Goal: Information Seeking & Learning: Compare options

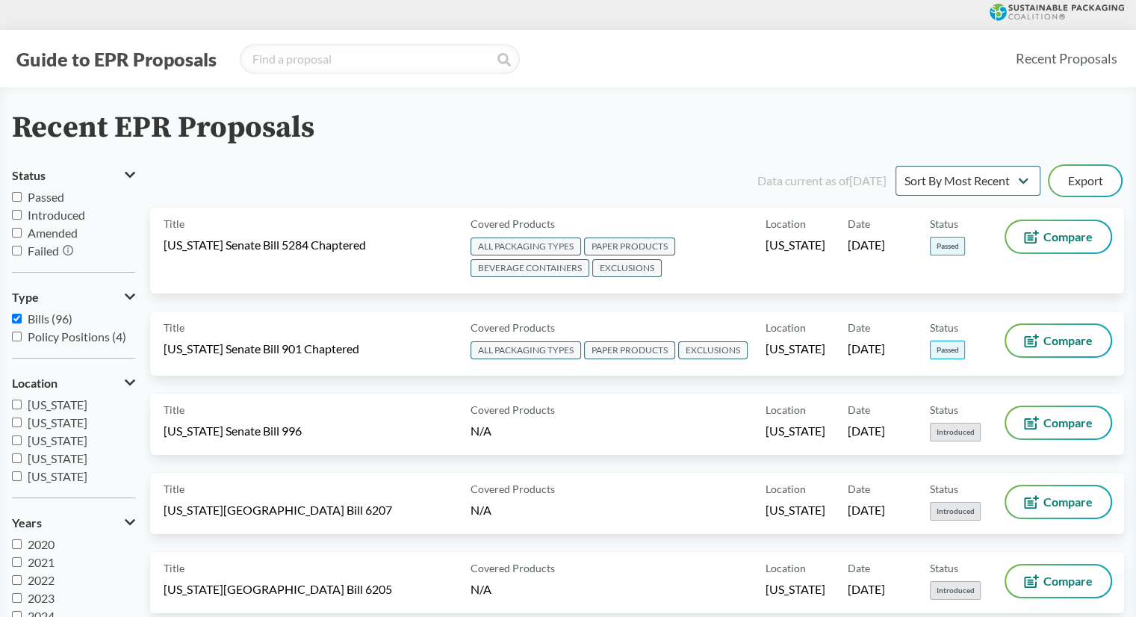
click at [674, 78] on div "Guide to EPR Proposals Recent Proposals" at bounding box center [568, 59] width 1136 height 58
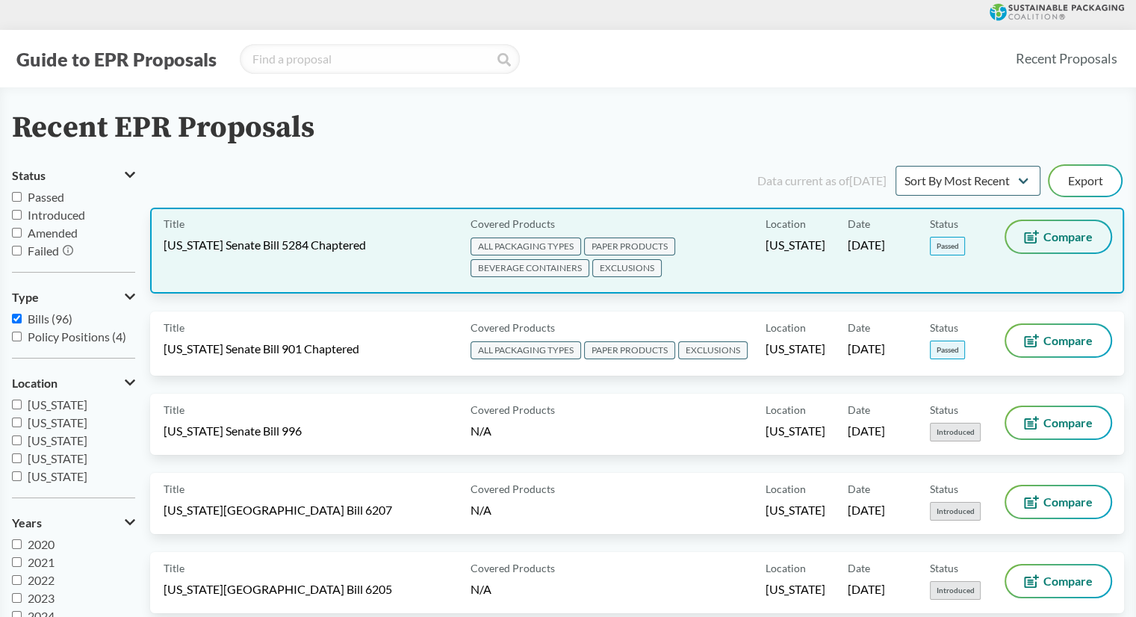
click at [1087, 237] on span "Compare" at bounding box center [1068, 237] width 49 height 12
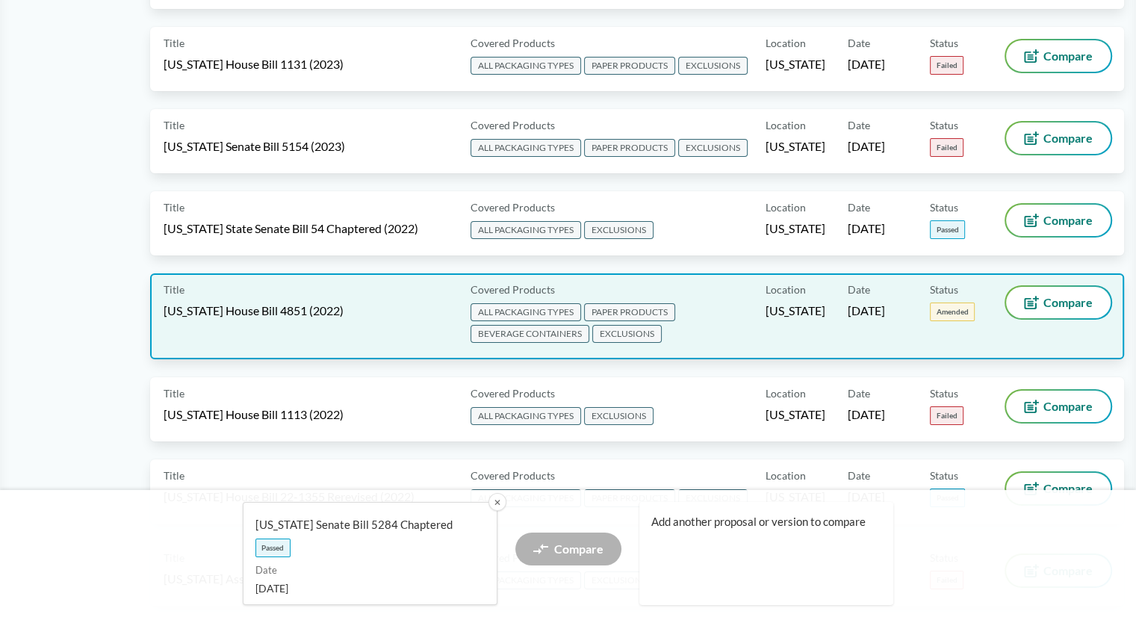
scroll to position [5230, 0]
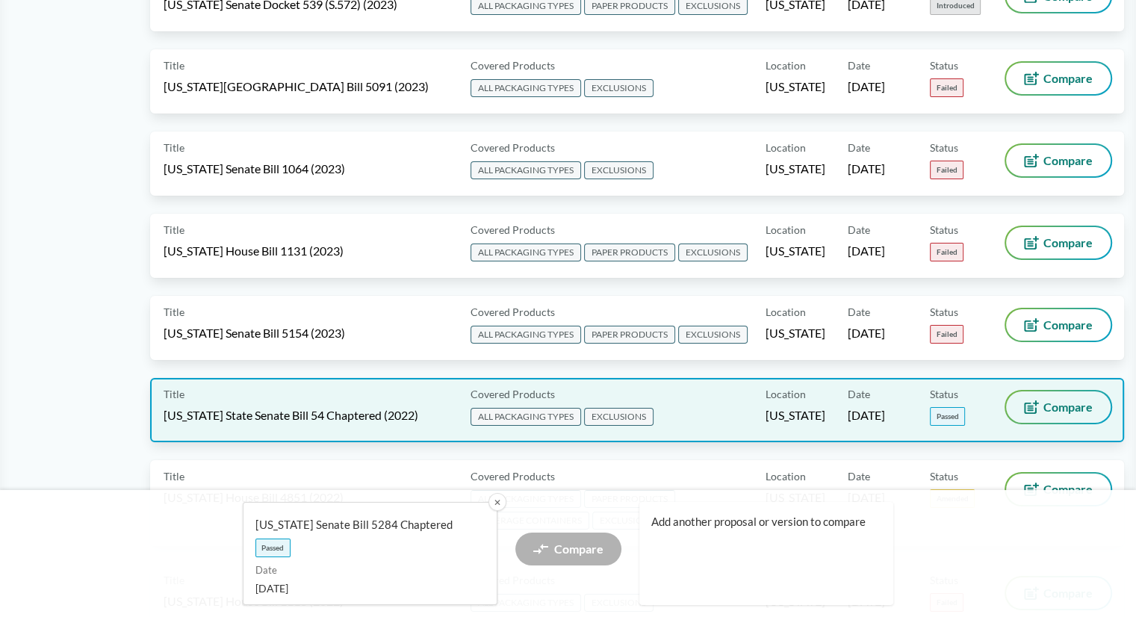
click at [1065, 401] on span "Compare" at bounding box center [1068, 407] width 49 height 12
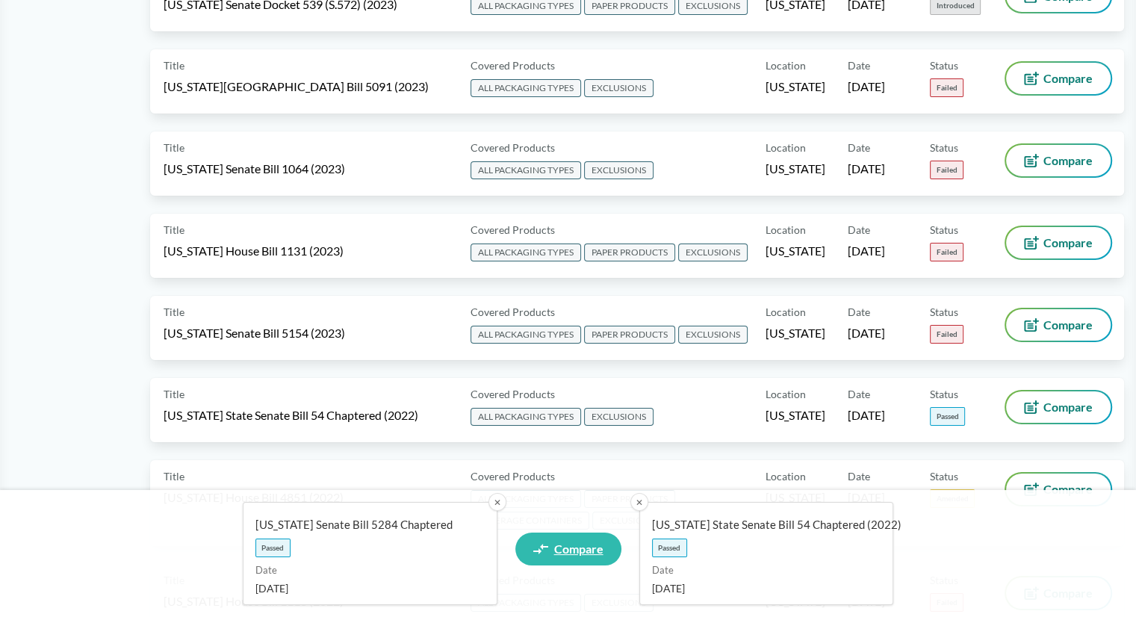
click at [583, 553] on span "Compare" at bounding box center [578, 549] width 49 height 12
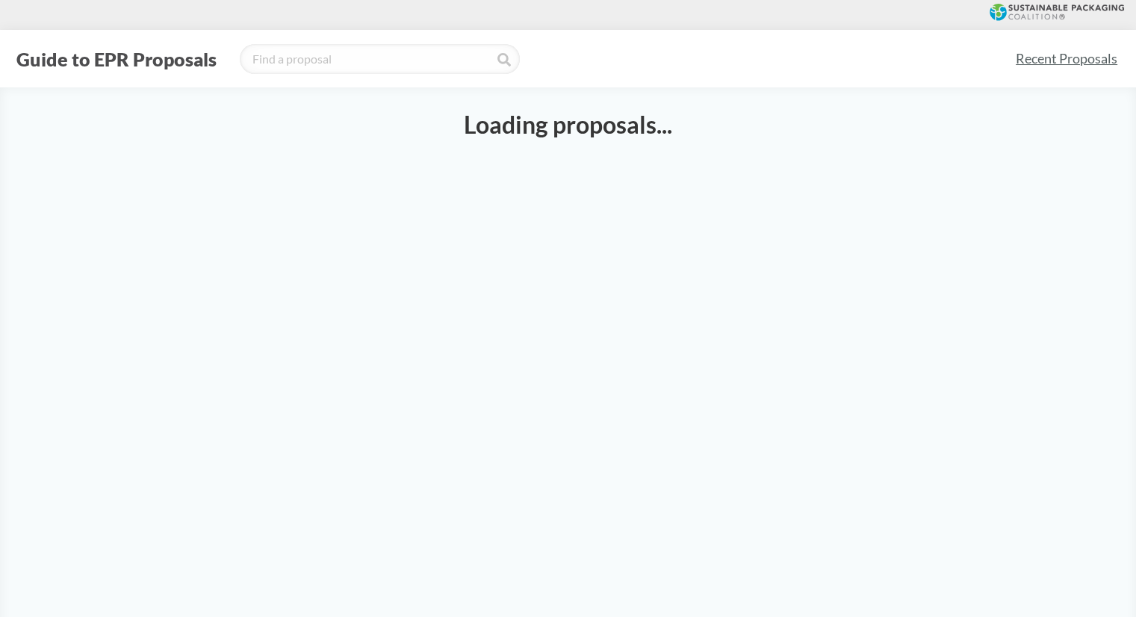
select select "SB5284C"
select select "SB54CH"
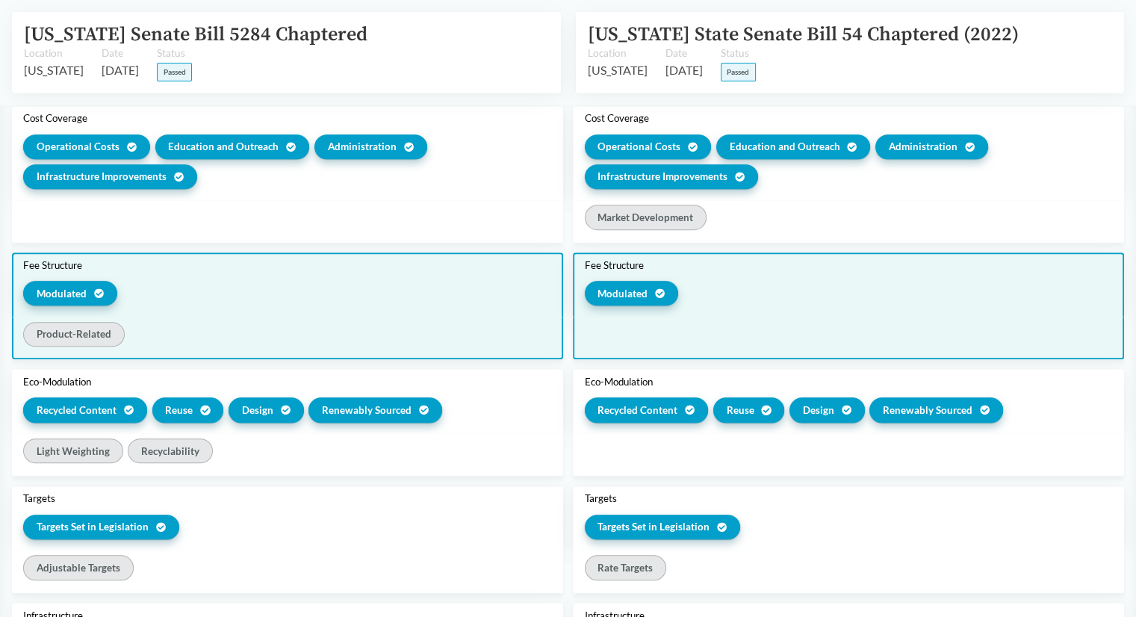
scroll to position [1195, 0]
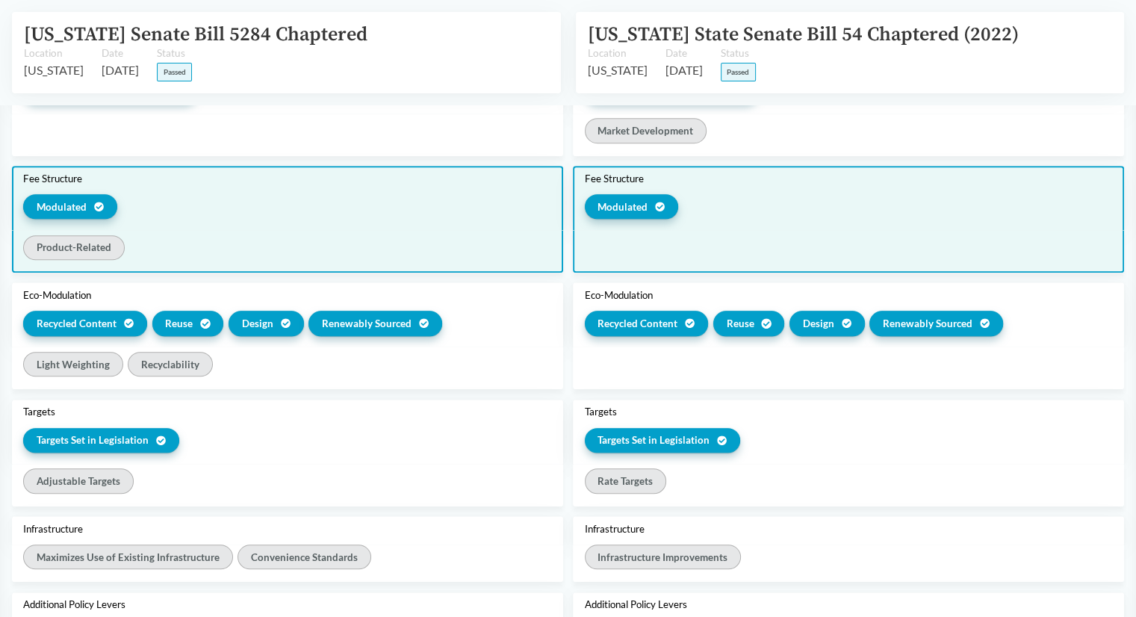
click at [102, 246] on div "Product-Related" at bounding box center [73, 247] width 101 height 25
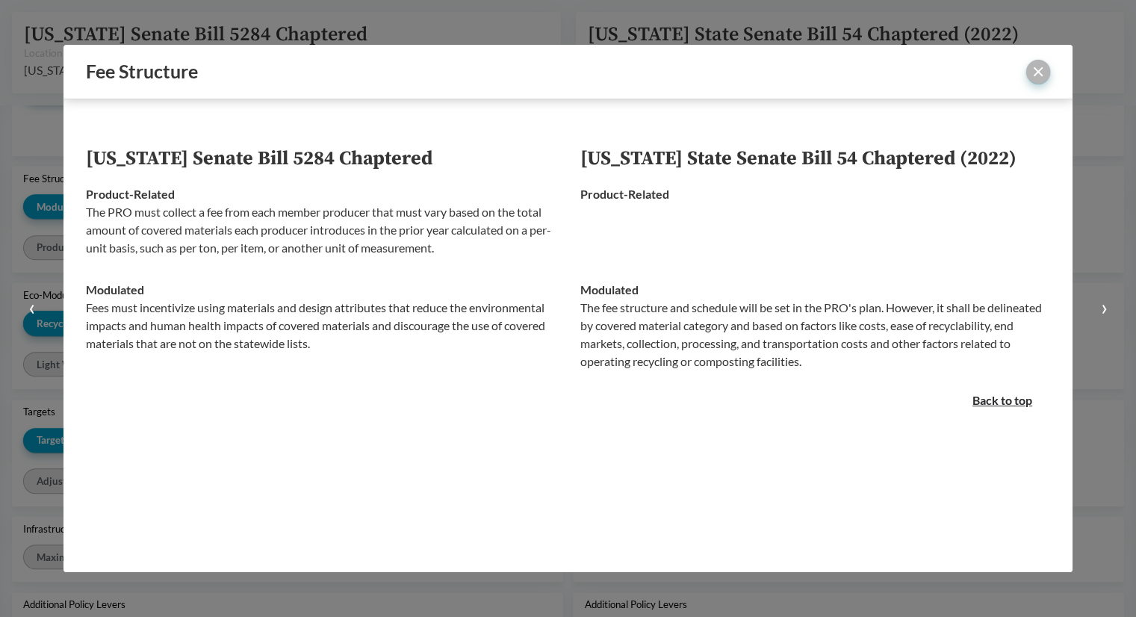
click at [1039, 69] on button "close" at bounding box center [1038, 72] width 24 height 24
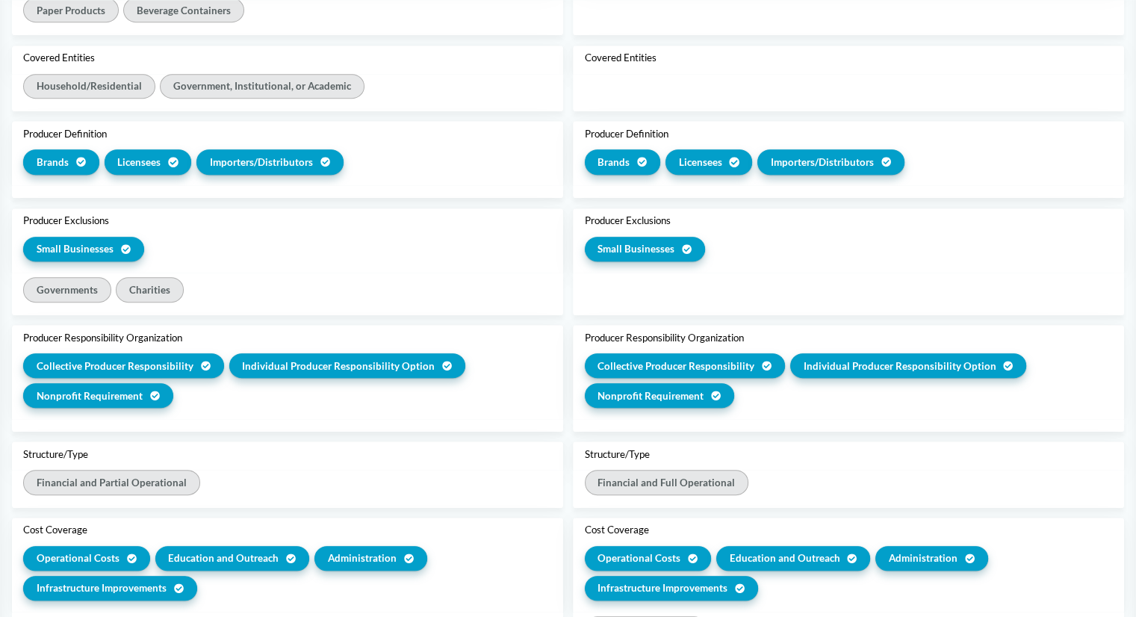
scroll to position [374, 0]
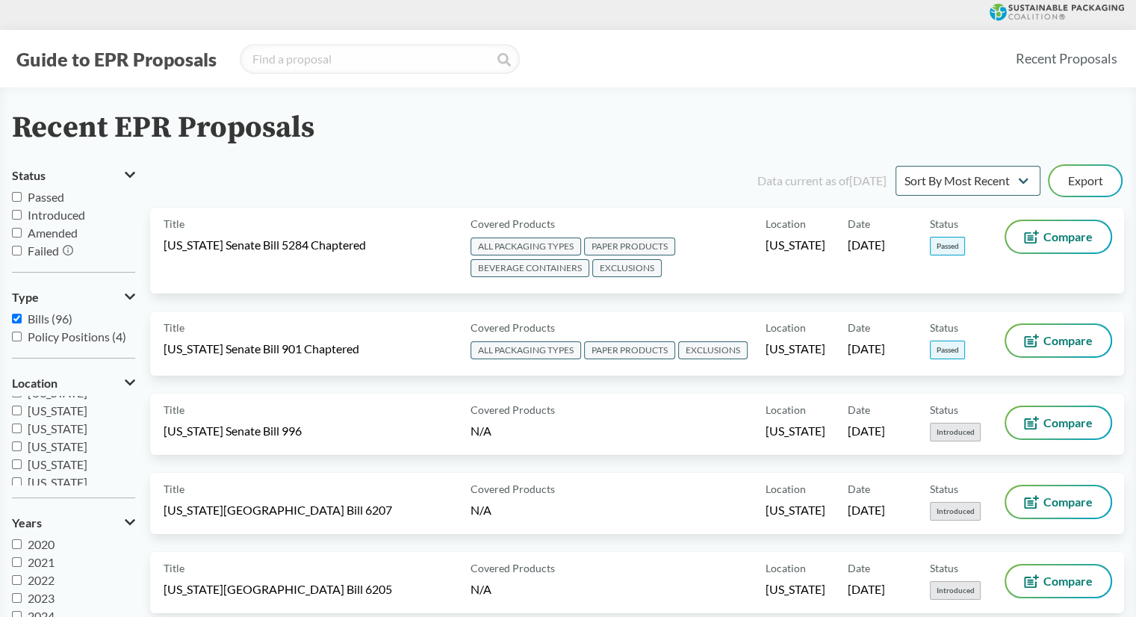
scroll to position [18, 0]
click at [41, 614] on span "2025" at bounding box center [41, 616] width 27 height 14
click at [22, 614] on input "2025" at bounding box center [17, 616] width 10 height 10
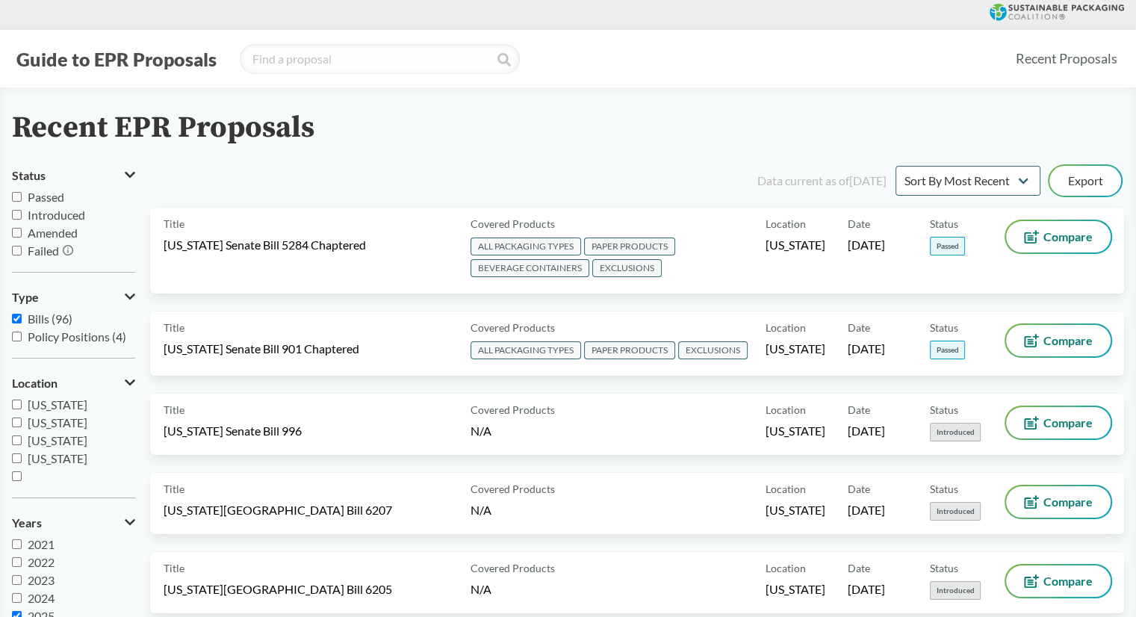
checkbox input "true"
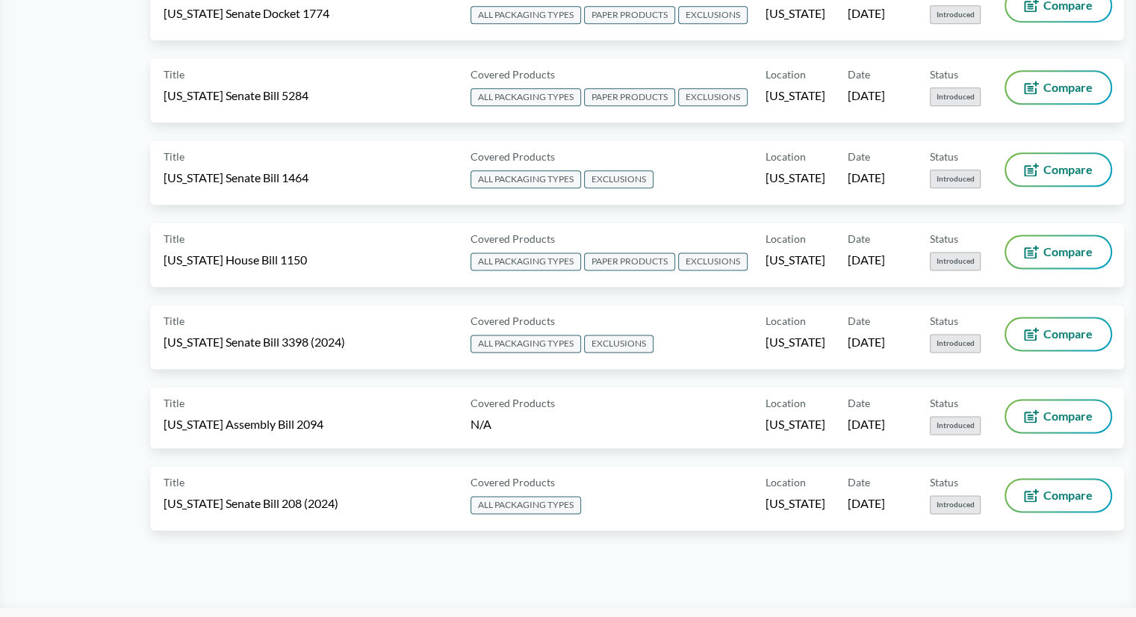
scroll to position [1935, 0]
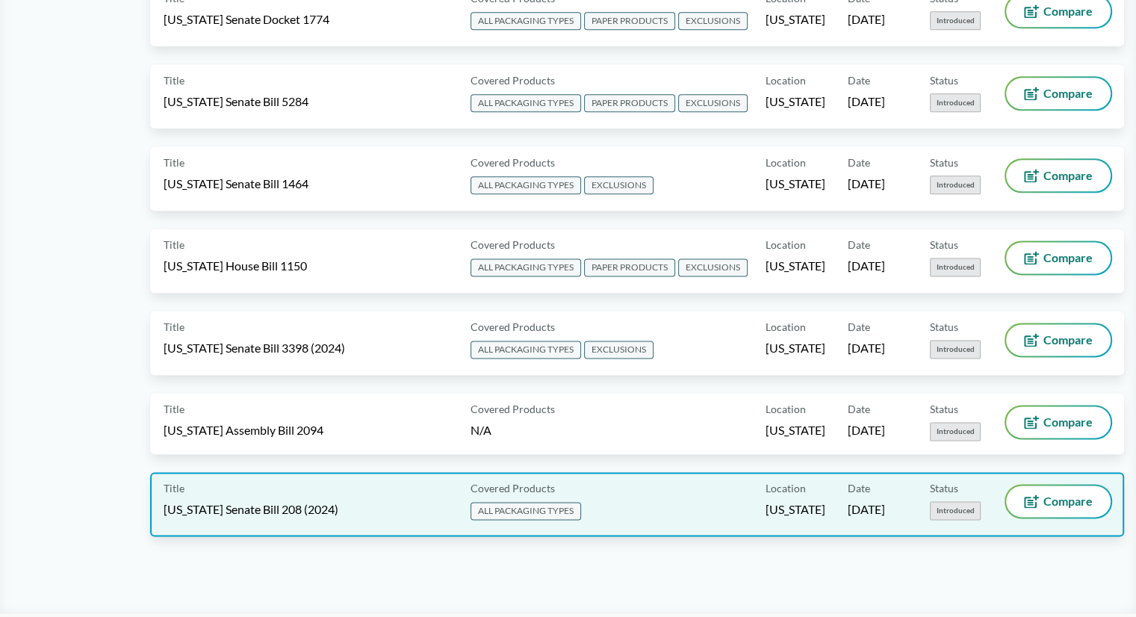
click at [666, 472] on div "Title [US_STATE] Senate Bill 208 (2024) Covered Products ALL PACKAGING TYPES Lo…" at bounding box center [637, 504] width 974 height 64
